Goal: Use online tool/utility: Utilize a website feature to perform a specific function

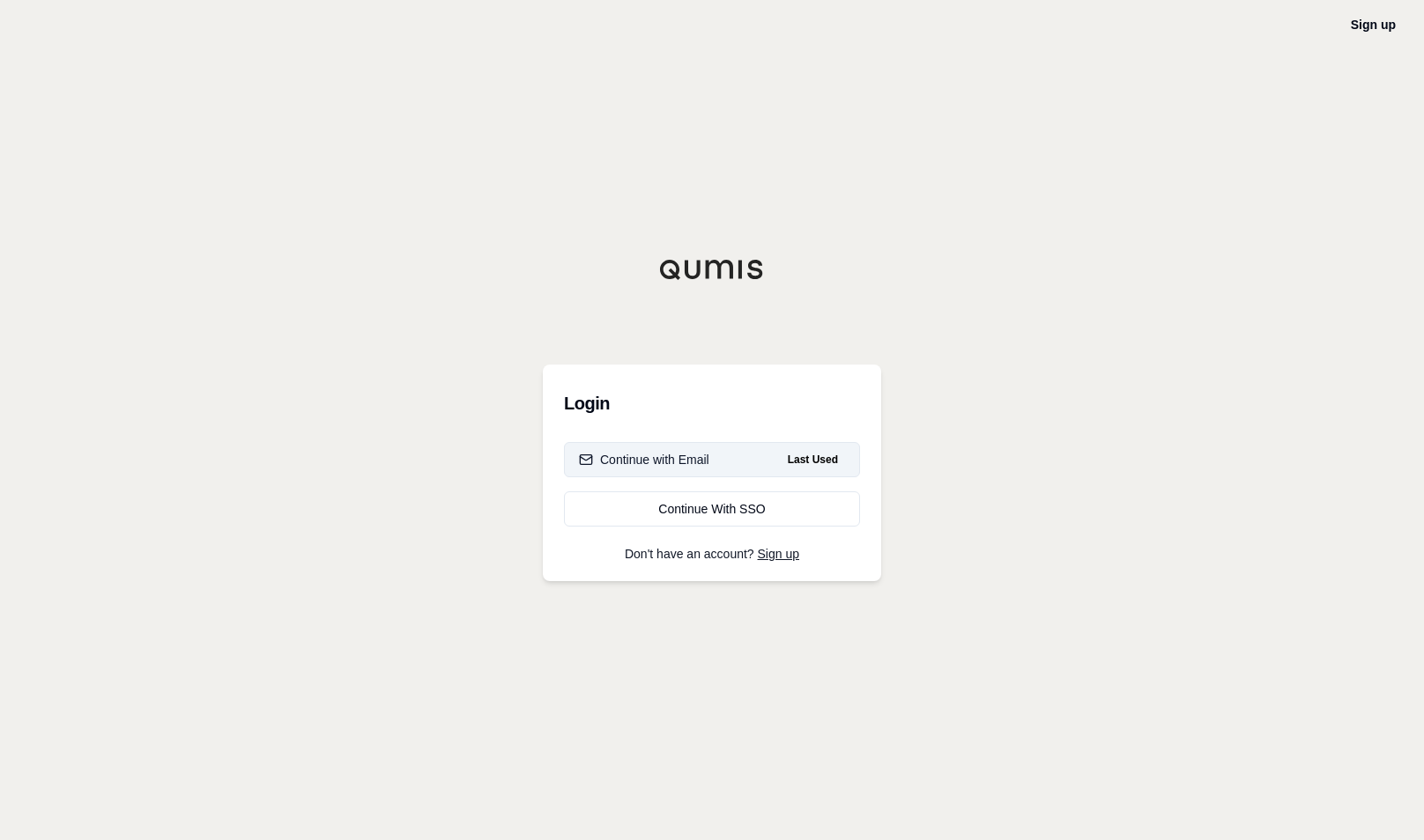
click at [649, 467] on div "Continue with Email" at bounding box center [643, 459] width 130 height 18
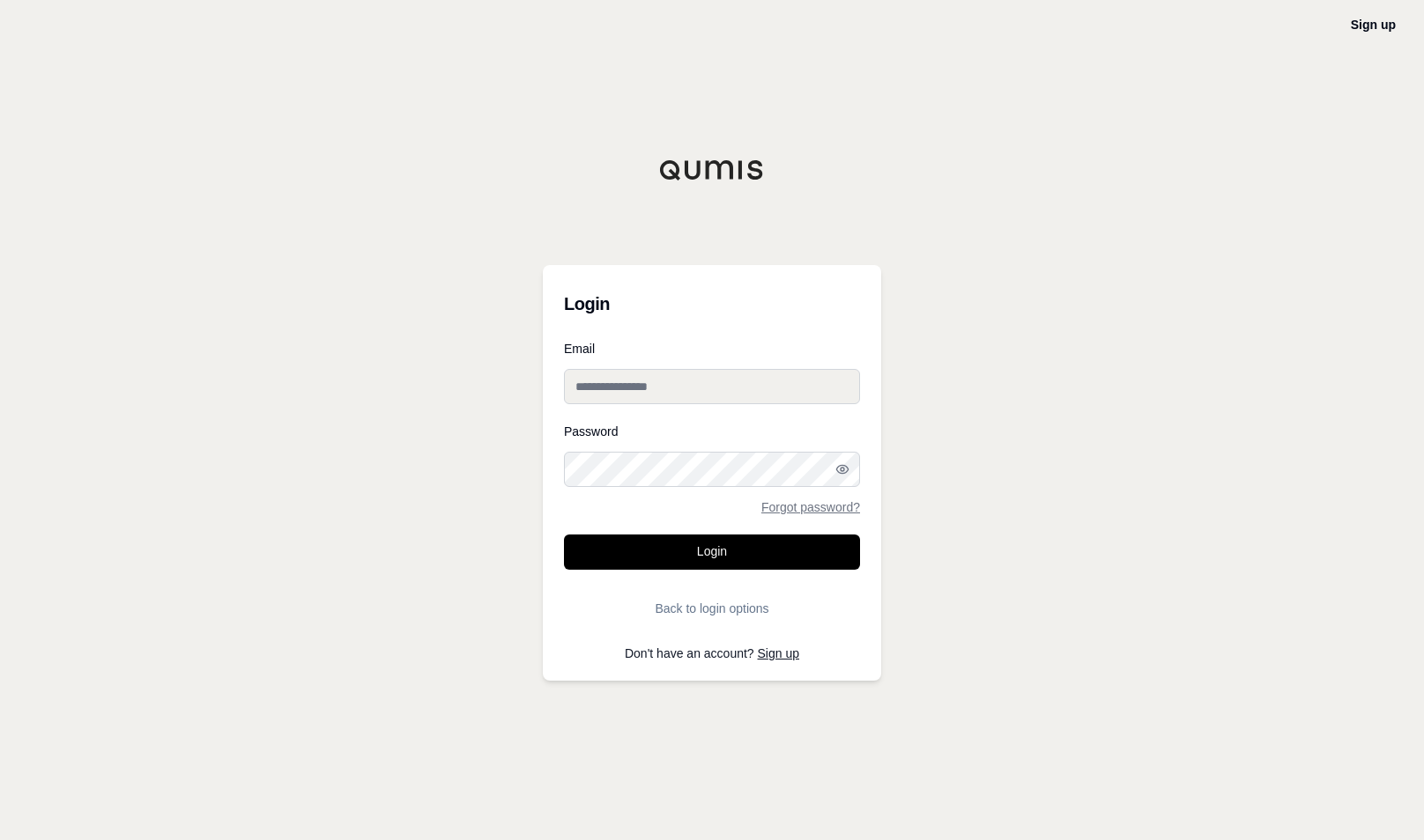
type input "**********"
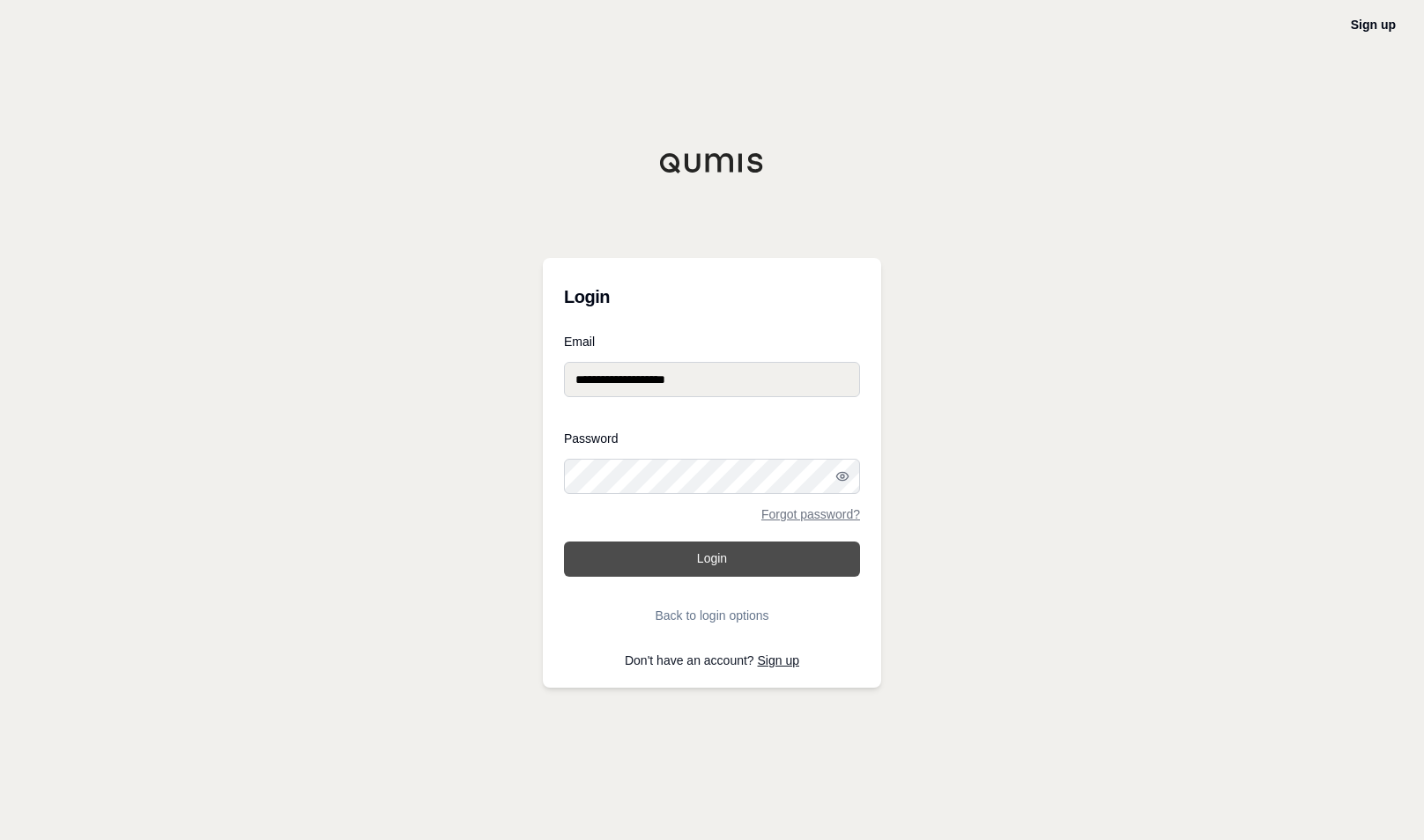
click at [697, 560] on button "Login" at bounding box center [711, 560] width 296 height 35
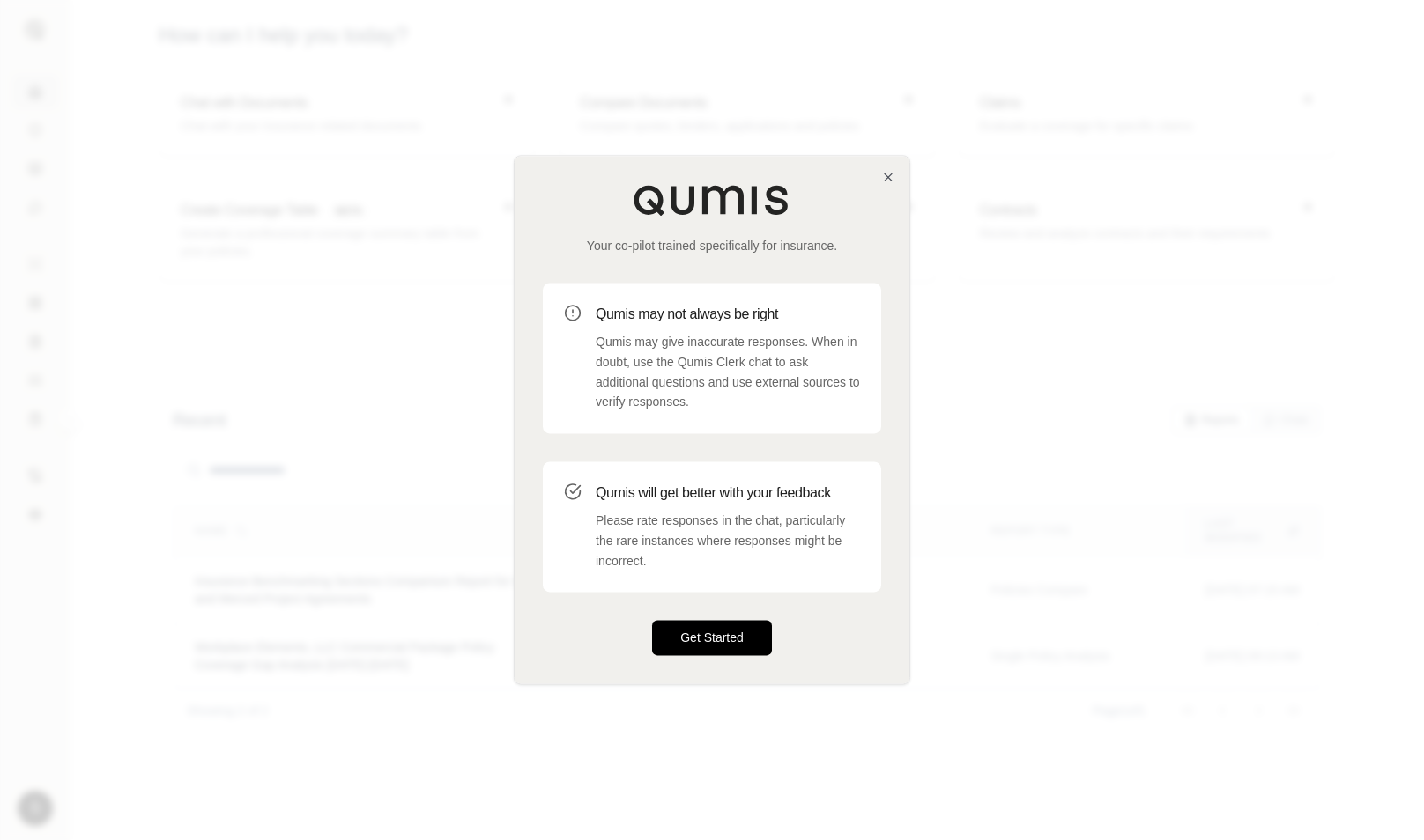
click at [682, 634] on button "Get Started" at bounding box center [711, 639] width 120 height 35
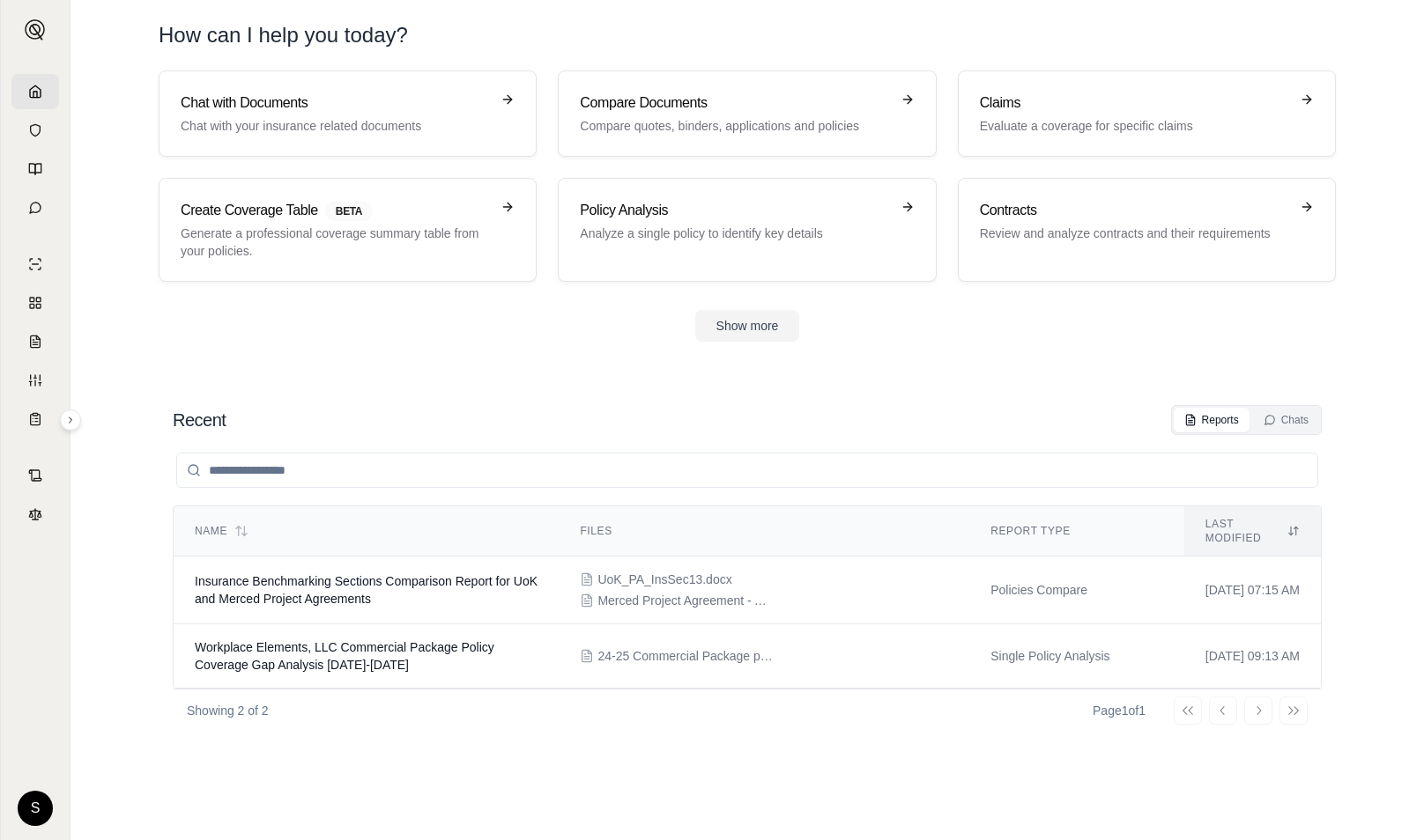
click at [46, 94] on link at bounding box center [34, 92] width 47 height 35
click at [737, 320] on button "Show more" at bounding box center [747, 326] width 105 height 32
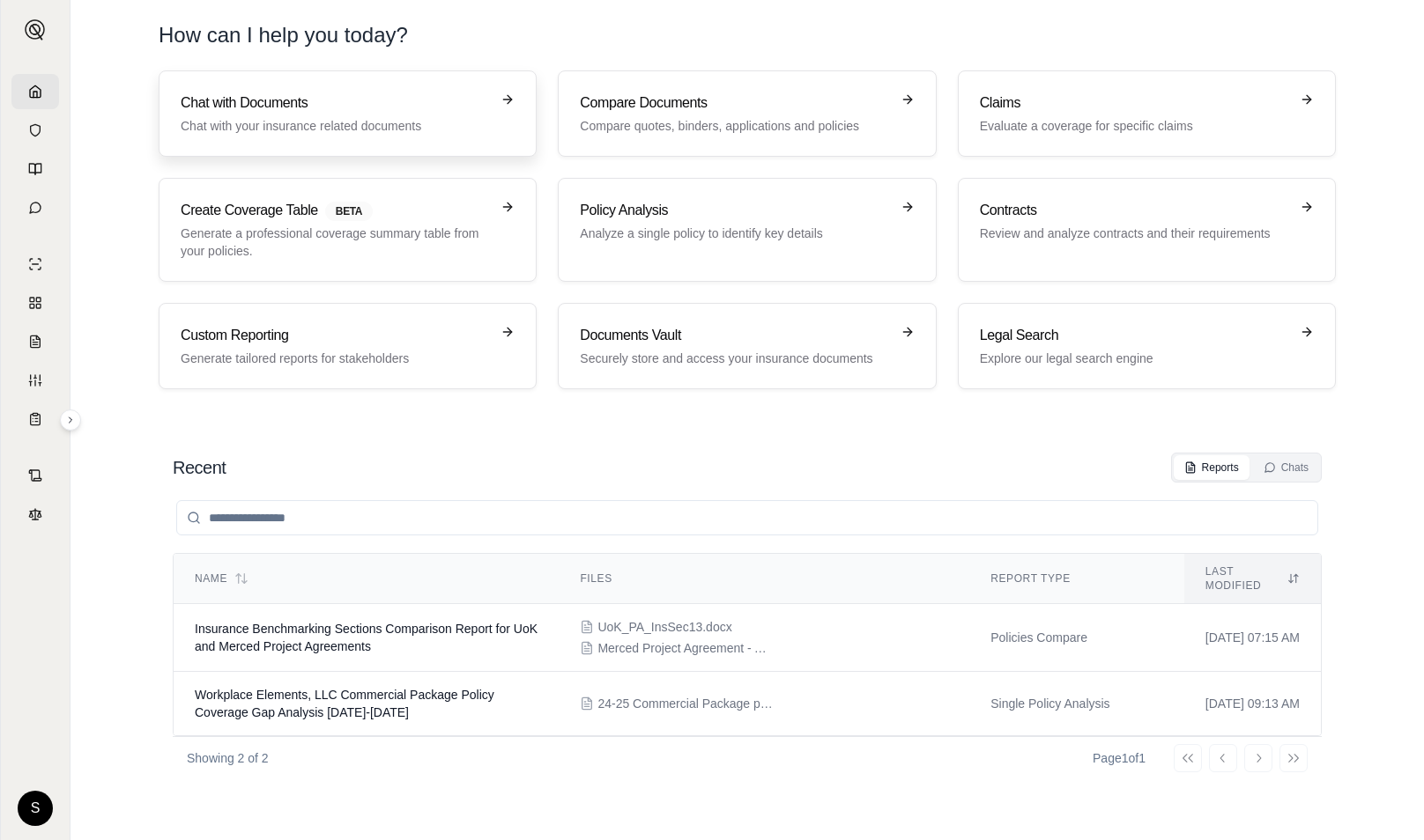
click at [376, 143] on link "Chat with Documents Chat with your insurance related documents" at bounding box center [347, 113] width 378 height 86
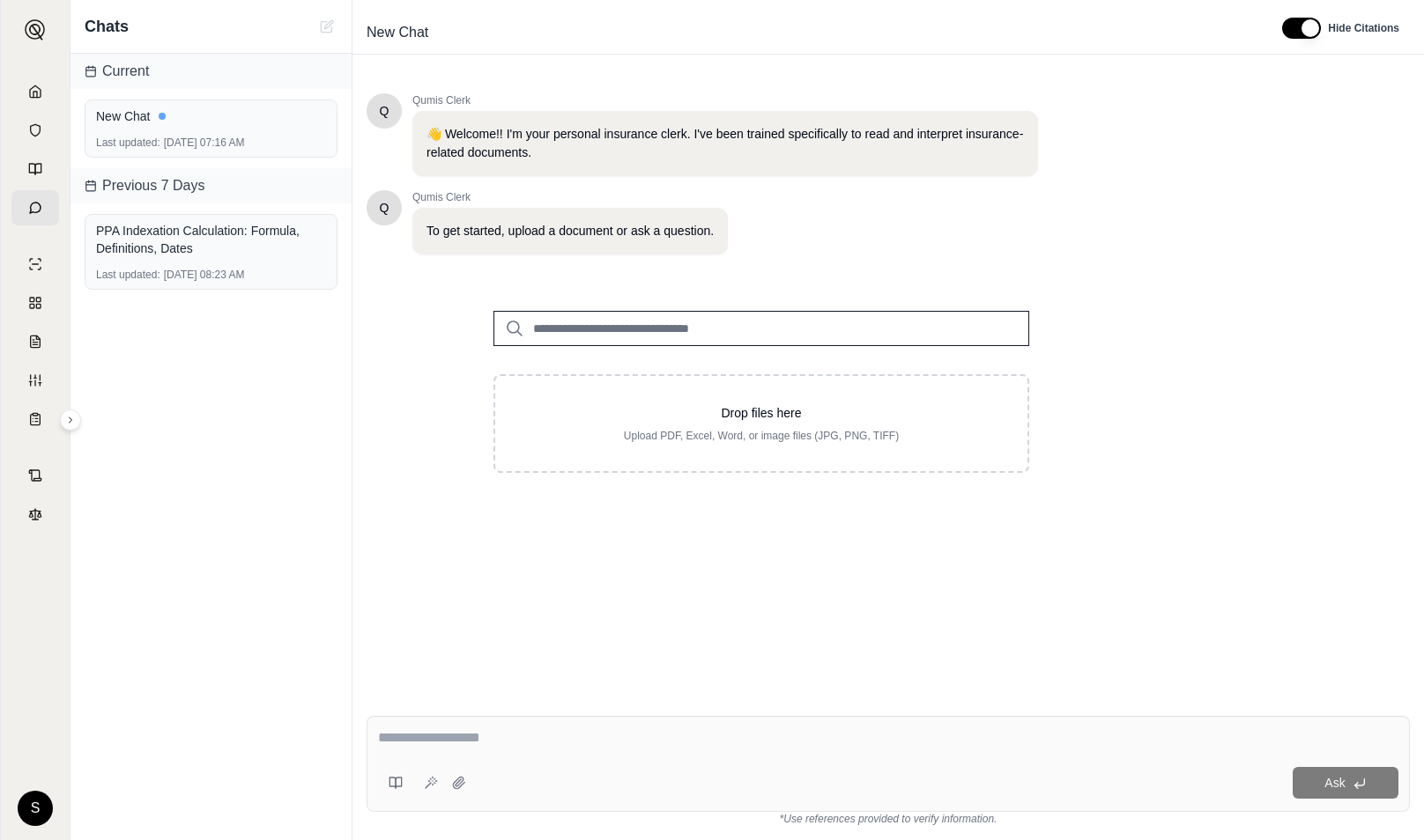
click at [587, 332] on input "search" at bounding box center [760, 329] width 536 height 35
click at [824, 328] on input "search" at bounding box center [760, 329] width 536 height 35
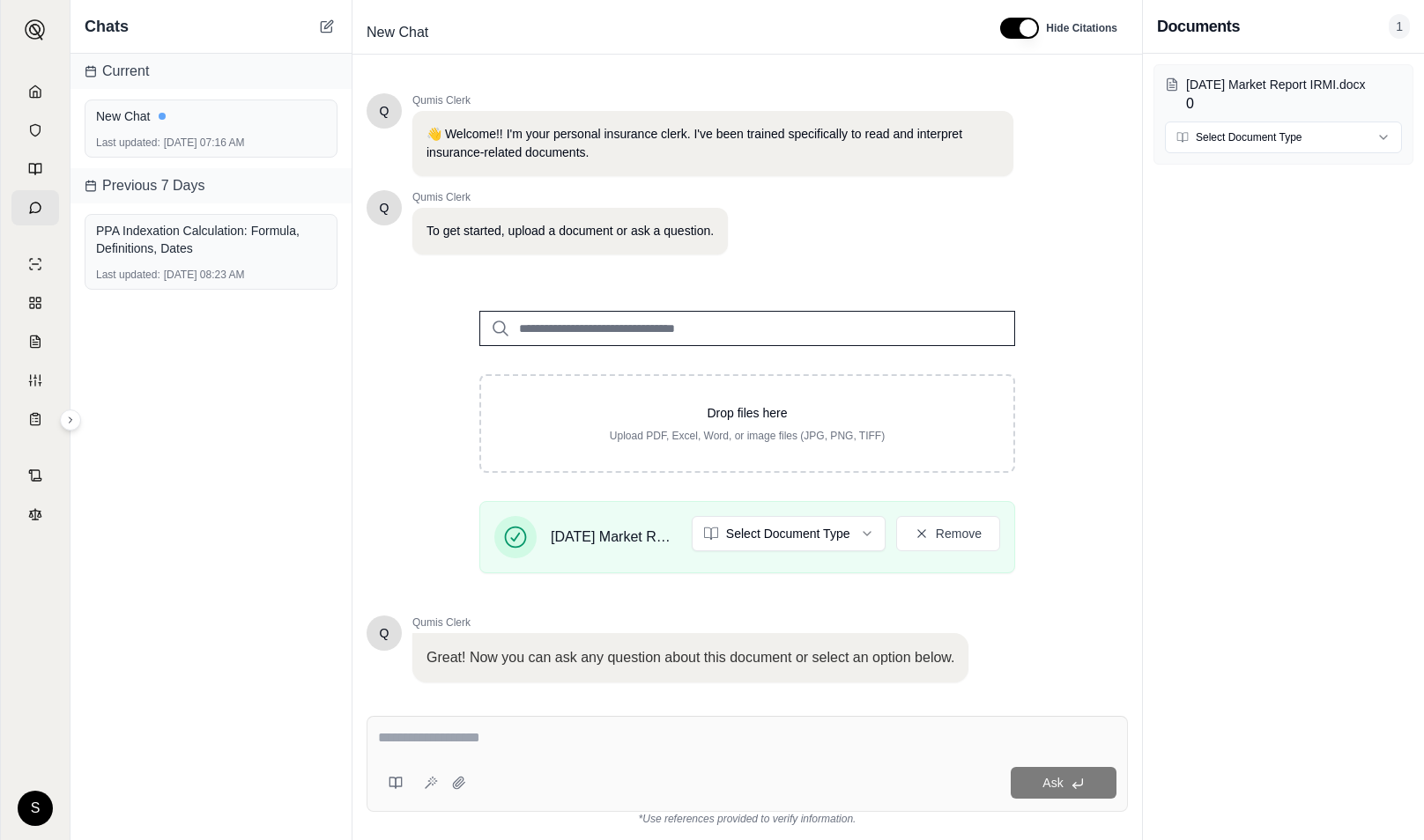
scroll to position [110, 0]
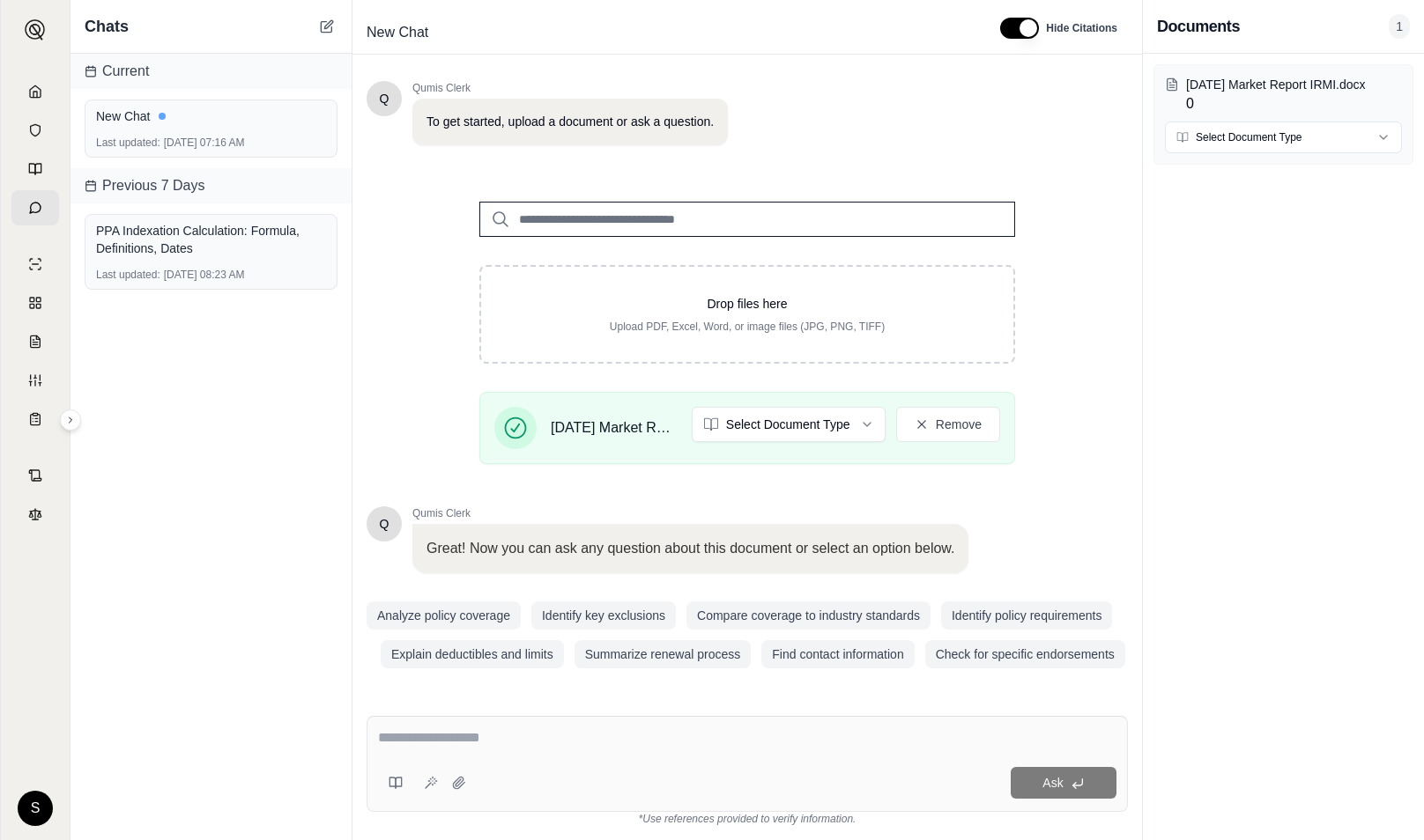
click at [610, 756] on div "Ask" at bounding box center [747, 764] width 761 height 96
type textarea "**********"
click at [1045, 782] on span "Ask" at bounding box center [1053, 782] width 20 height 14
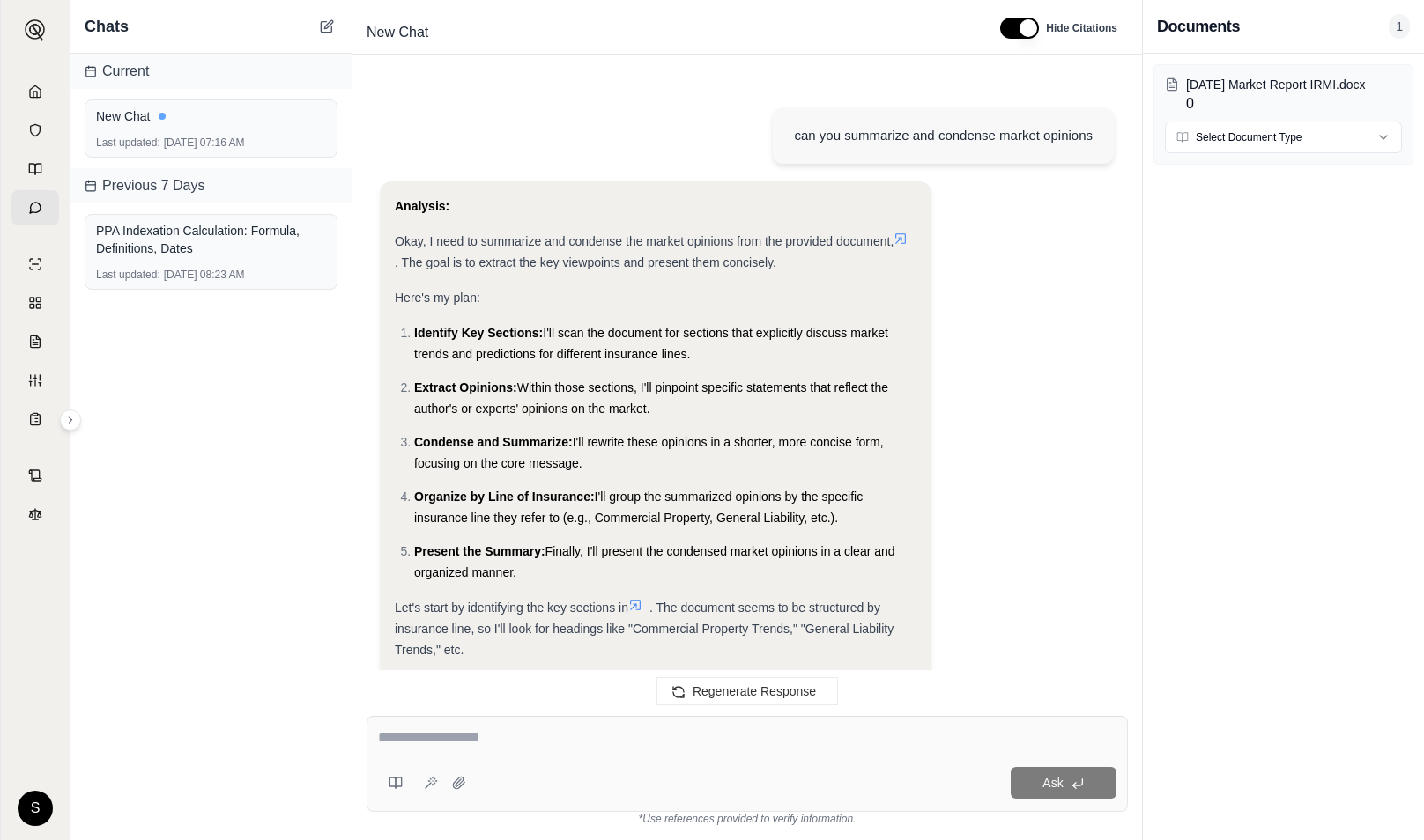
scroll to position [1784, 0]
